Goal: Check status: Check status

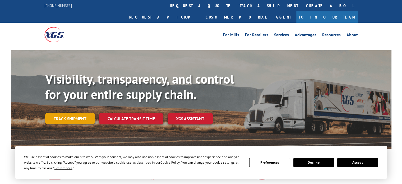
click at [66, 113] on link "Track shipment" at bounding box center [70, 118] width 50 height 11
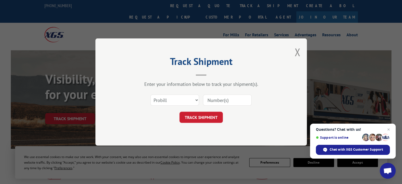
drag, startPoint x: 293, startPoint y: 51, endPoint x: 271, endPoint y: 55, distance: 22.6
click at [293, 51] on div "Track Shipment Enter your information below to track your shipment(s). Select c…" at bounding box center [201, 91] width 212 height 107
click at [294, 47] on div "Track Shipment Enter your information below to track your shipment(s). Select c…" at bounding box center [201, 91] width 212 height 107
click at [298, 50] on button "Close modal" at bounding box center [298, 52] width 6 height 14
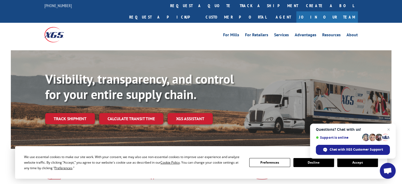
drag, startPoint x: 362, startPoint y: 161, endPoint x: 360, endPoint y: 166, distance: 5.0
click at [362, 161] on button "Accept" at bounding box center [357, 162] width 41 height 9
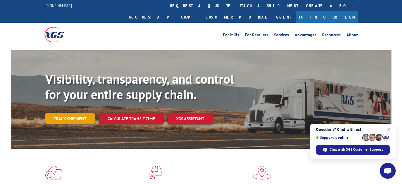
click at [57, 113] on link "Track shipment" at bounding box center [70, 118] width 50 height 11
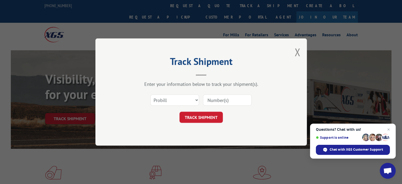
click at [242, 100] on input at bounding box center [227, 99] width 49 height 11
paste input "17638836"
type input "17638836"
click at [222, 114] on button "TRACK SHIPMENT" at bounding box center [201, 117] width 43 height 11
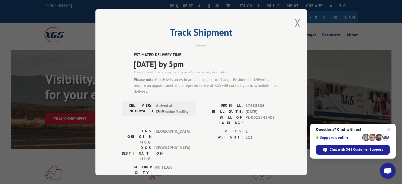
click at [249, 108] on span "[DATE]" at bounding box center [263, 111] width 35 height 6
click at [250, 104] on span "17638836" at bounding box center [263, 106] width 35 height 6
copy span "17638836"
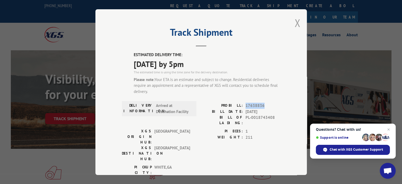
click at [295, 26] on button "Close modal" at bounding box center [298, 23] width 6 height 14
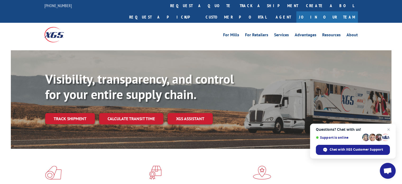
click at [63, 114] on div "Visibility, transparency, and control for your entire supply chain. Track shipm…" at bounding box center [218, 108] width 346 height 74
click at [68, 113] on link "Track shipment" at bounding box center [70, 118] width 50 height 11
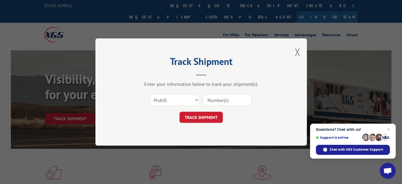
click at [227, 99] on input at bounding box center [227, 99] width 49 height 11
paste input "17638836"
type input "17638836"
click at [209, 117] on button "TRACK SHIPMENT" at bounding box center [201, 117] width 43 height 11
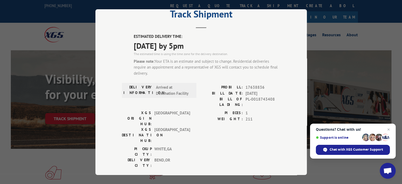
scroll to position [26, 0]
